Goal: Navigation & Orientation: Find specific page/section

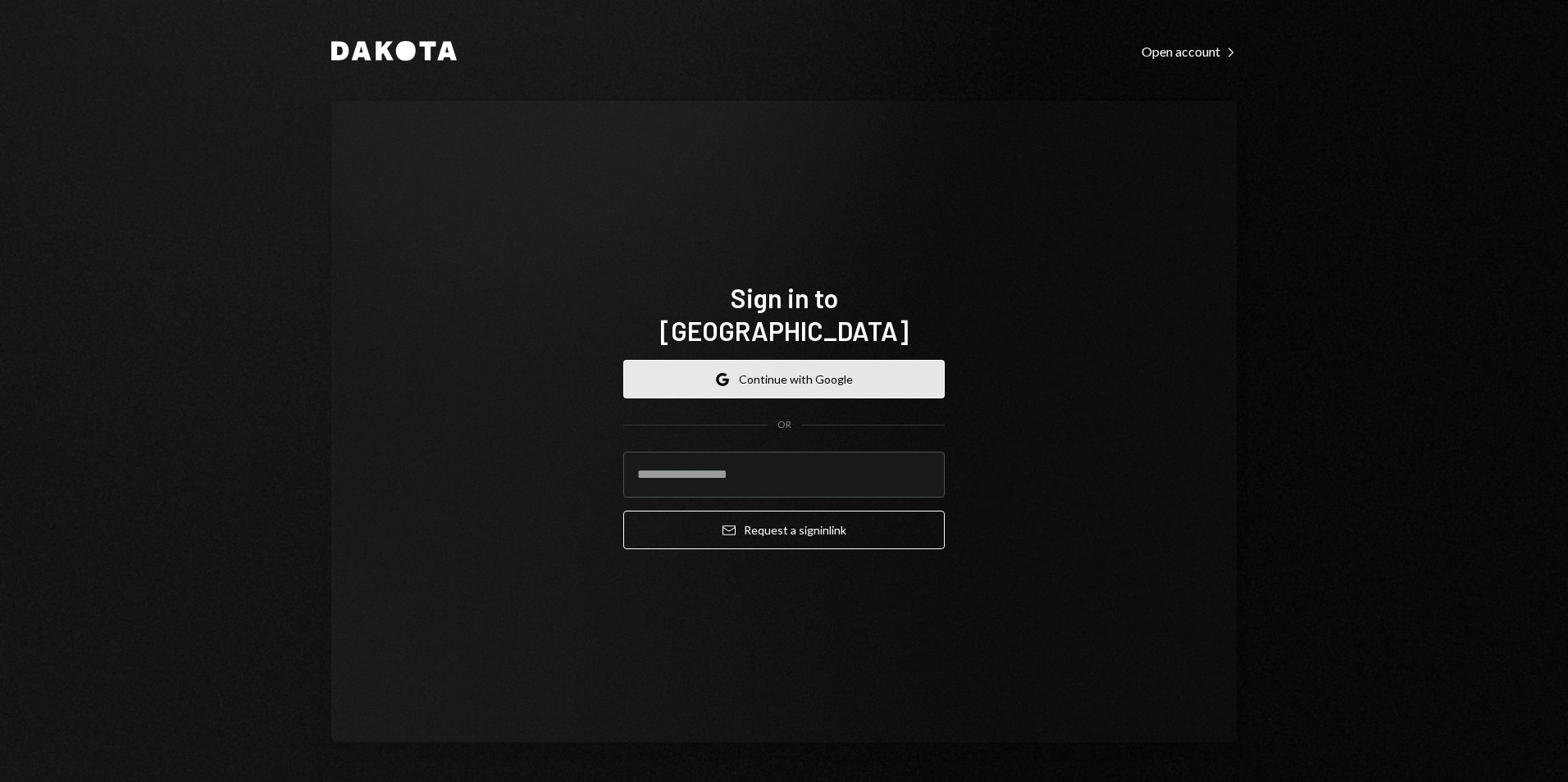
click at [800, 361] on button "Google Continue with Google" at bounding box center [783, 379] width 321 height 39
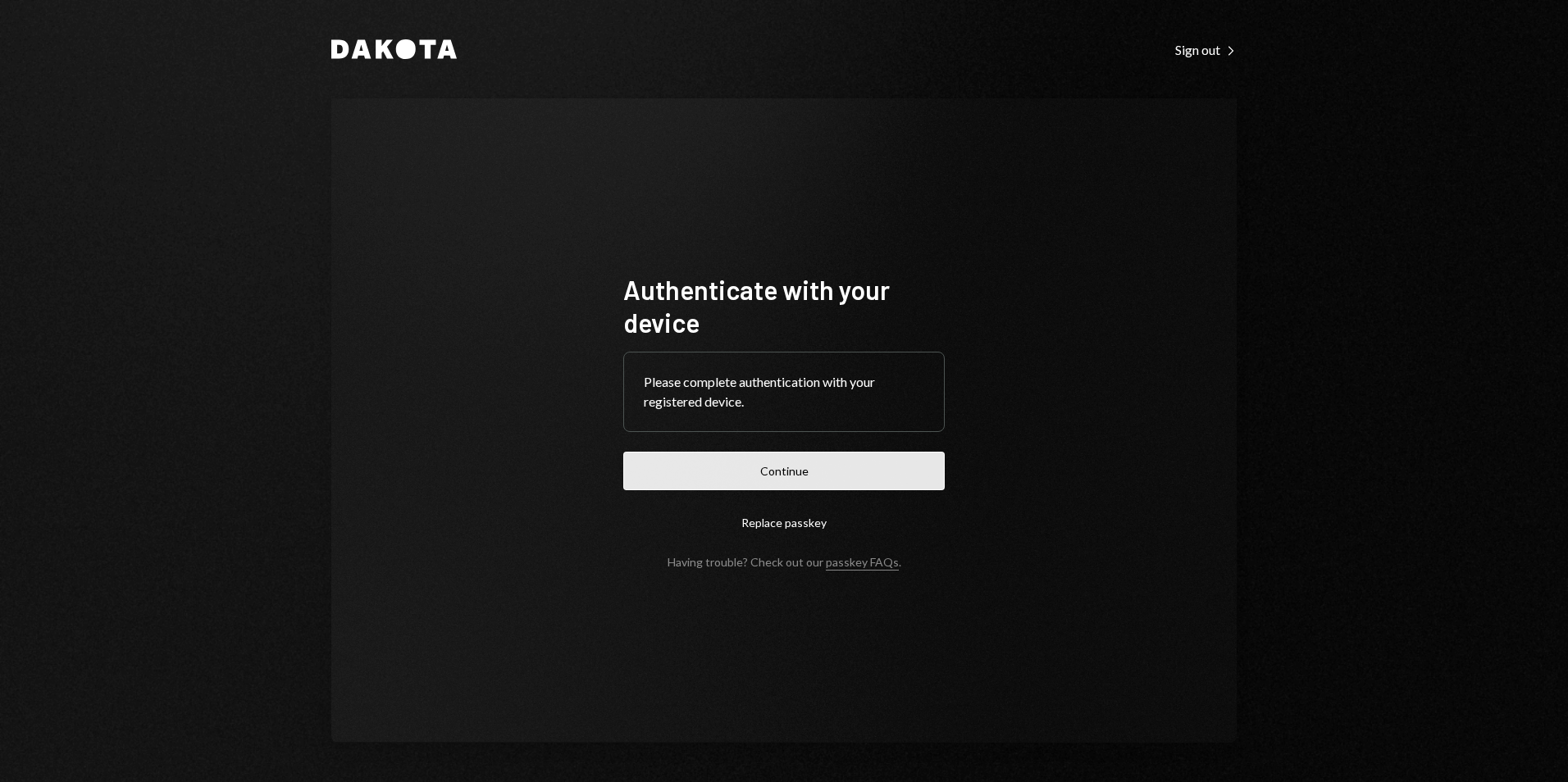
click at [806, 461] on button "Continue" at bounding box center [783, 471] width 321 height 39
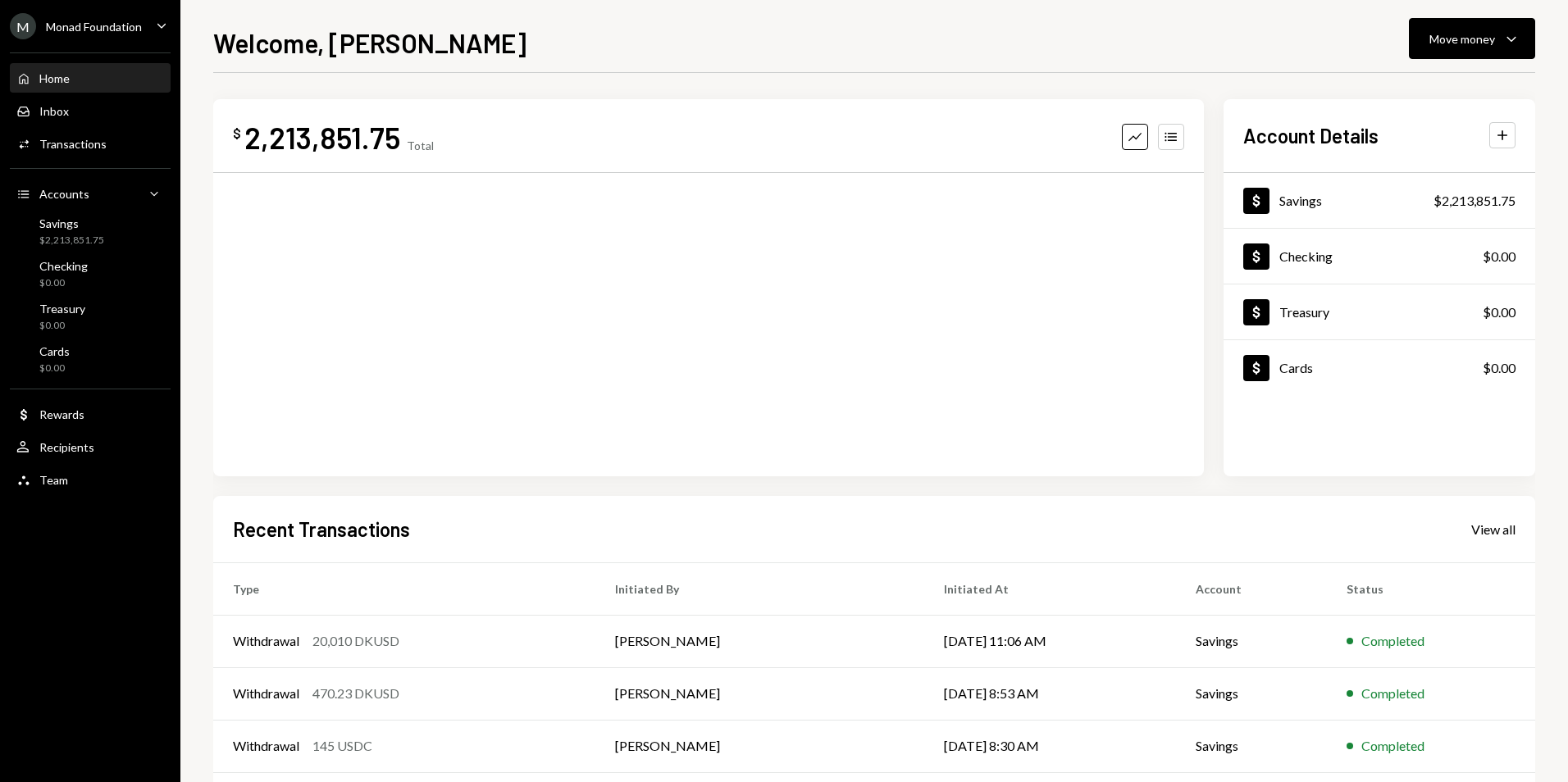
click at [115, 13] on ul "M Monad Foundation Caret Down Home Home Inbox Inbox Activities Transactions Acc…" at bounding box center [90, 249] width 180 height 497
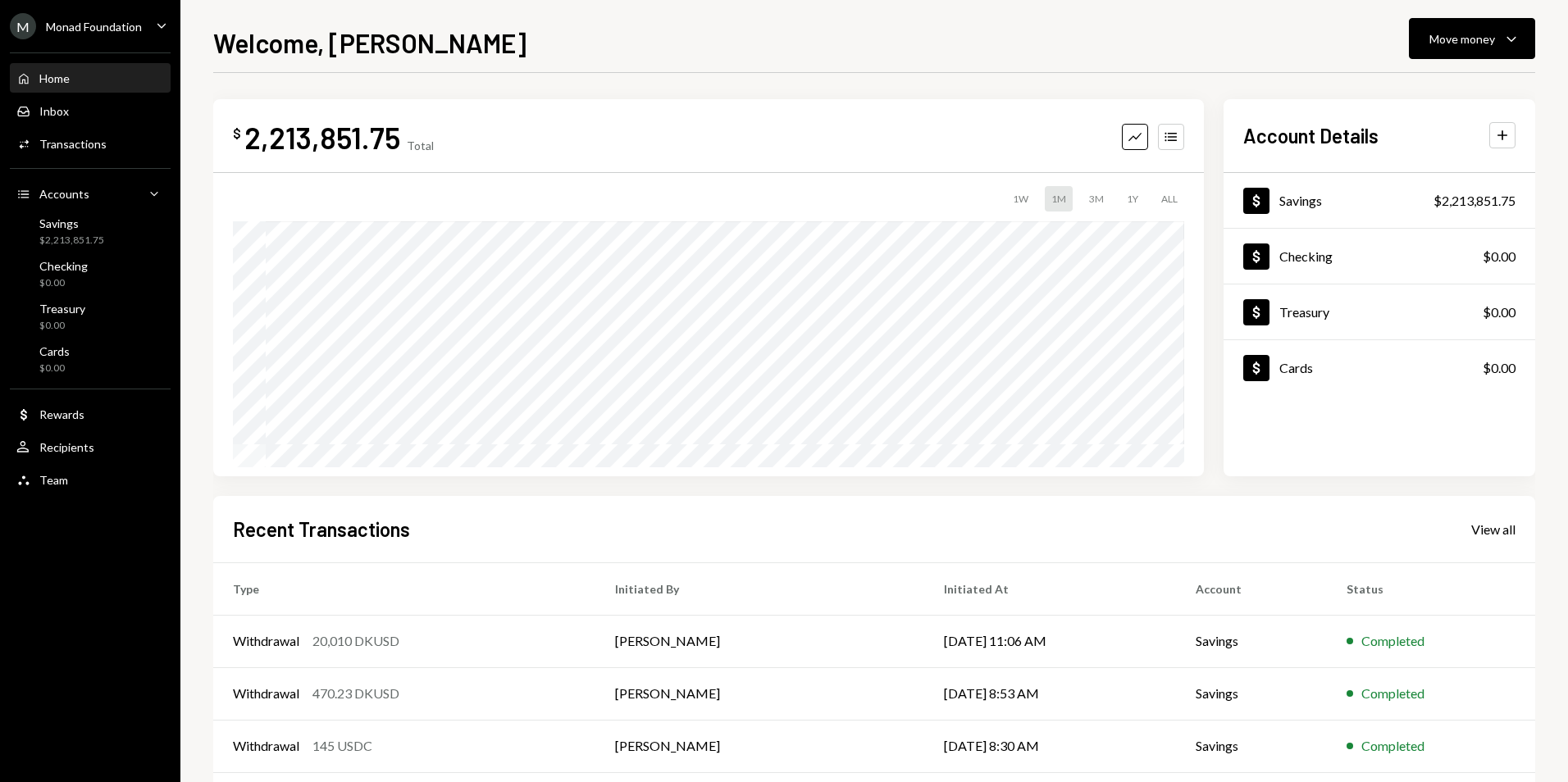
click at [117, 20] on div "Monad Foundation" at bounding box center [94, 26] width 96 height 14
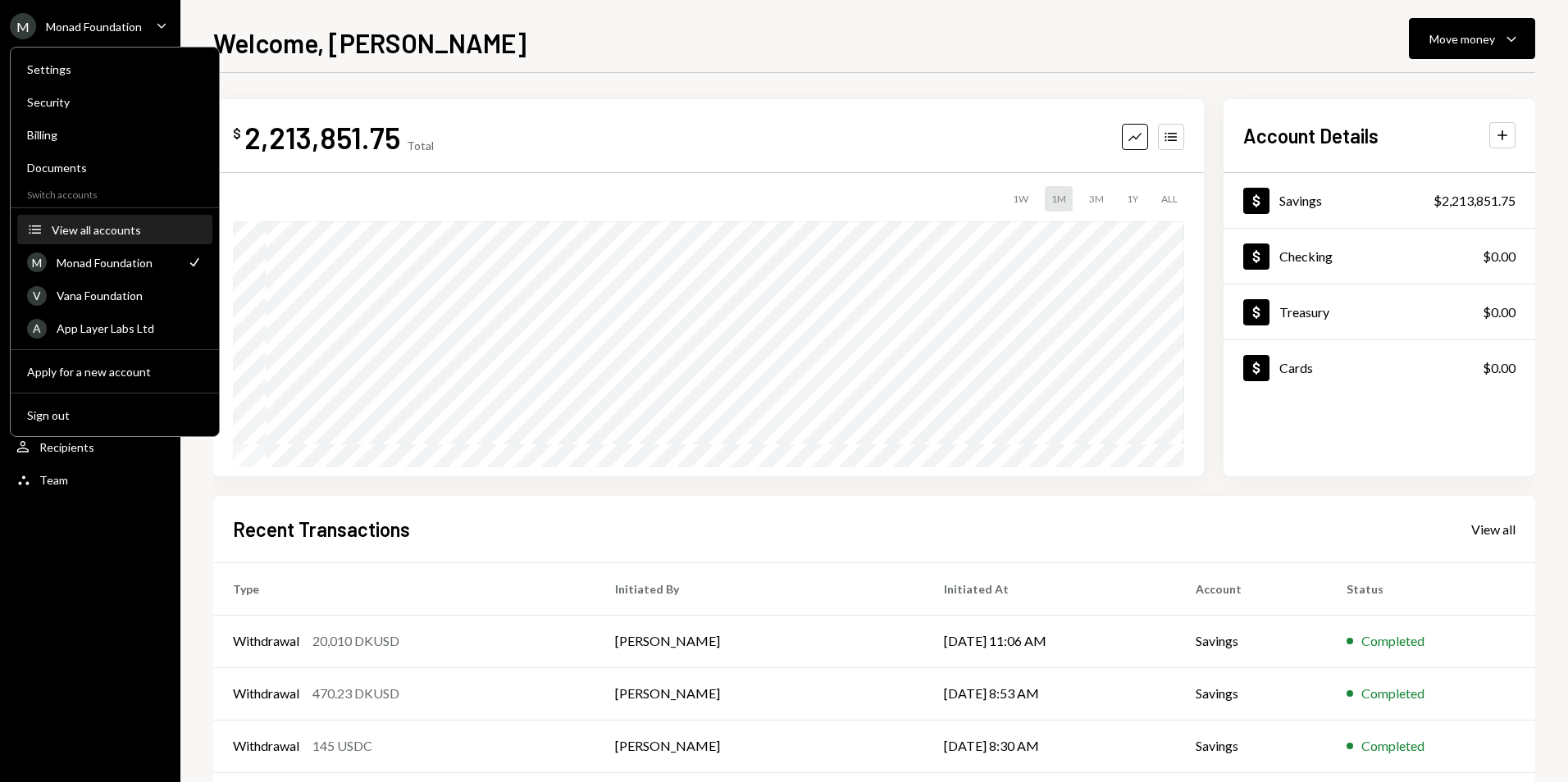
click at [94, 226] on div "View all accounts" at bounding box center [126, 230] width 151 height 14
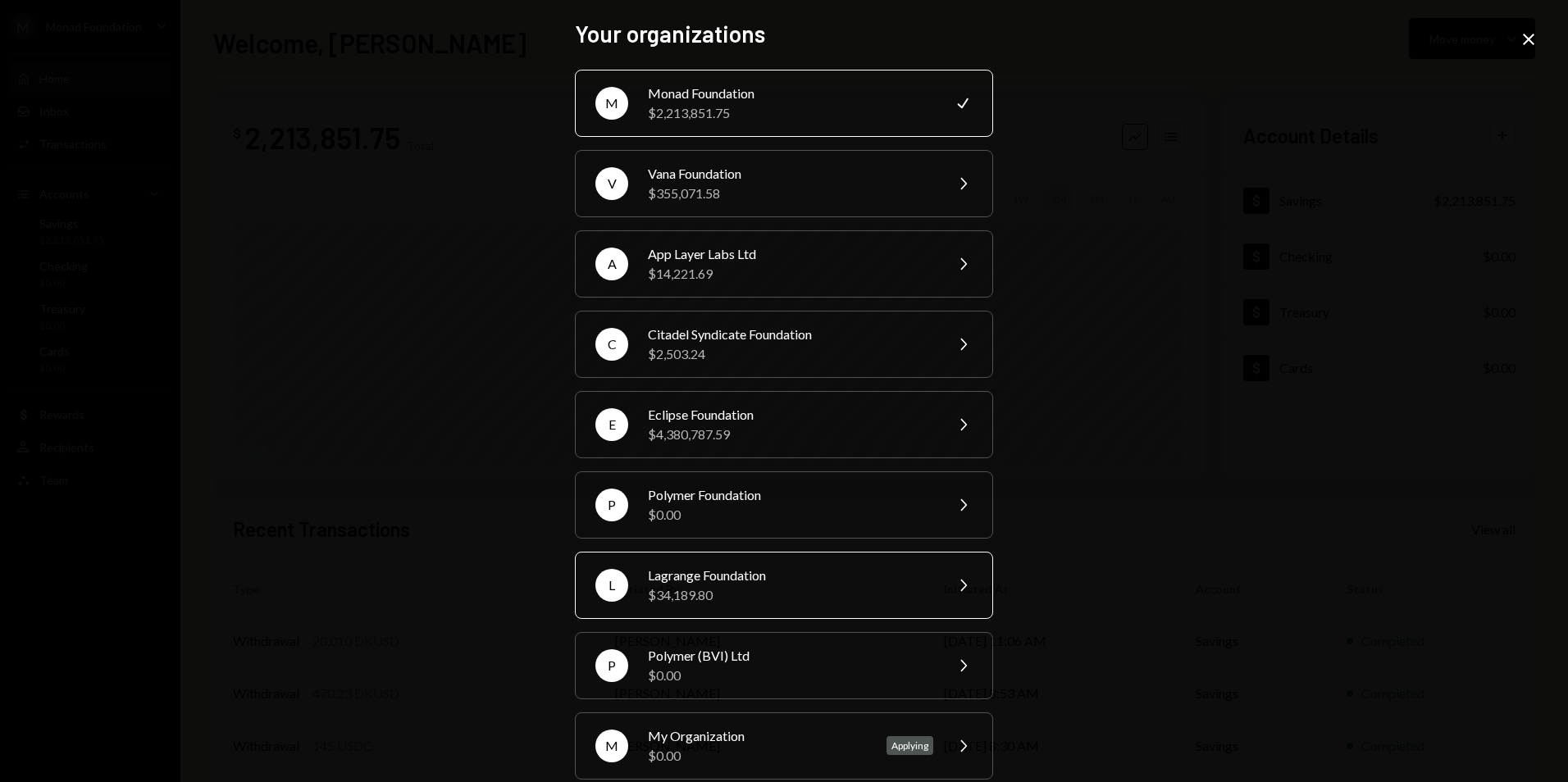
click at [706, 585] on div "$34,189.80" at bounding box center [790, 594] width 285 height 19
